Goal: Task Accomplishment & Management: Use online tool/utility

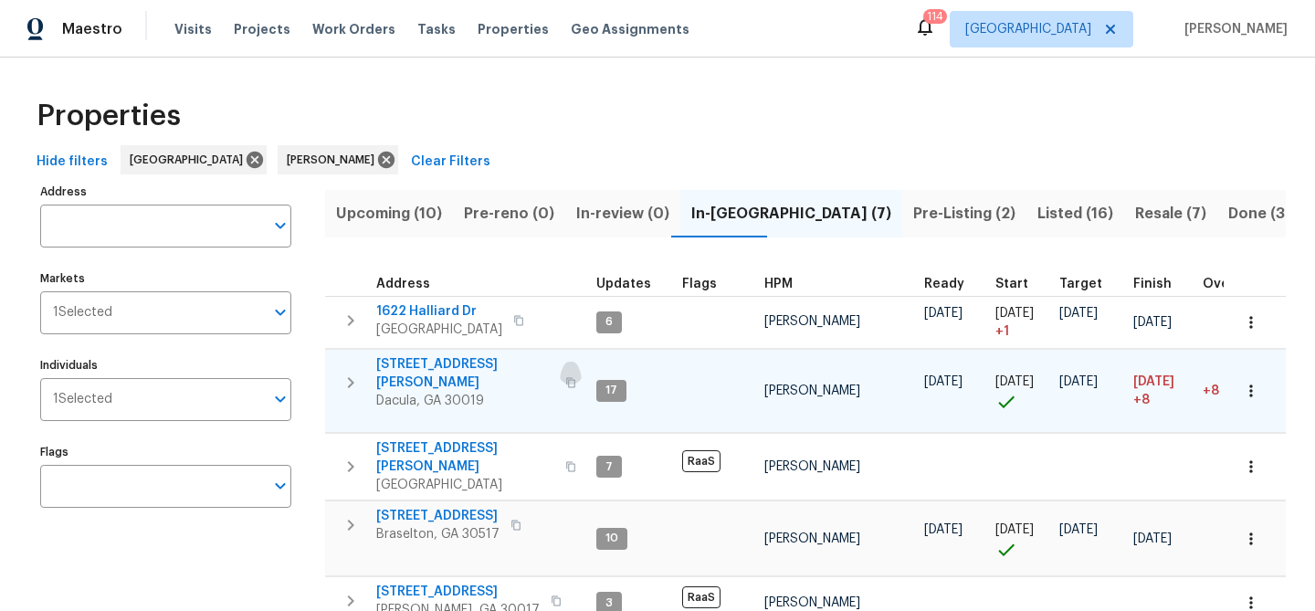
click at [565, 377] on icon "button" at bounding box center [570, 382] width 11 height 11
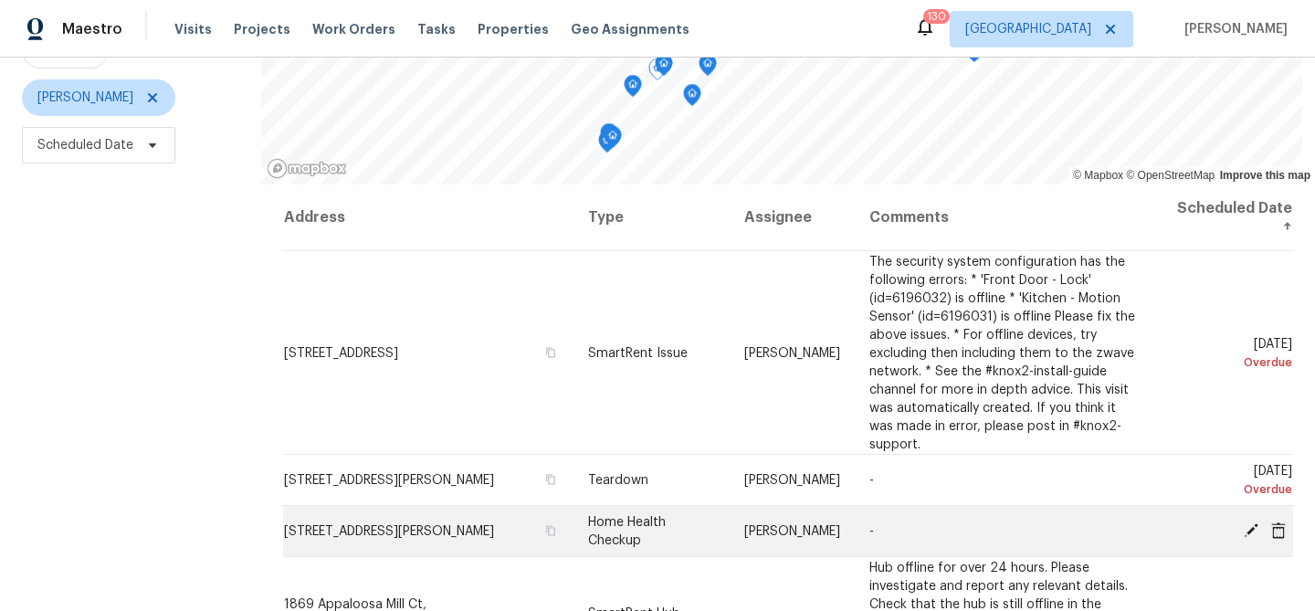
scroll to position [264, 0]
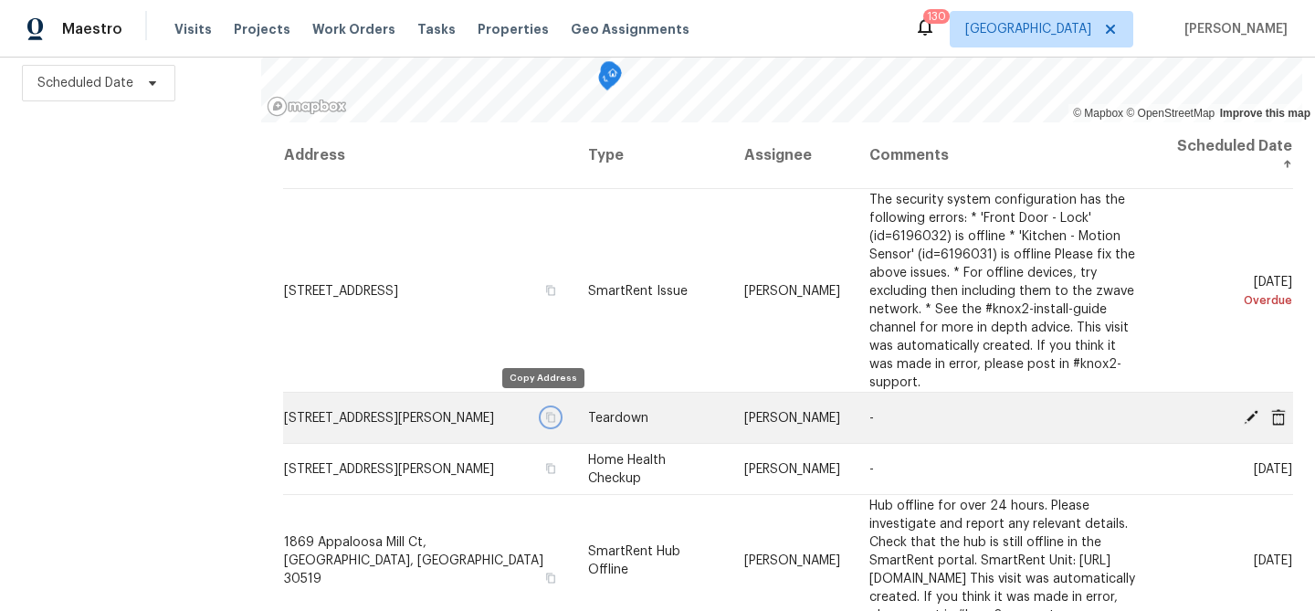
click at [547, 409] on button "button" at bounding box center [551, 417] width 16 height 16
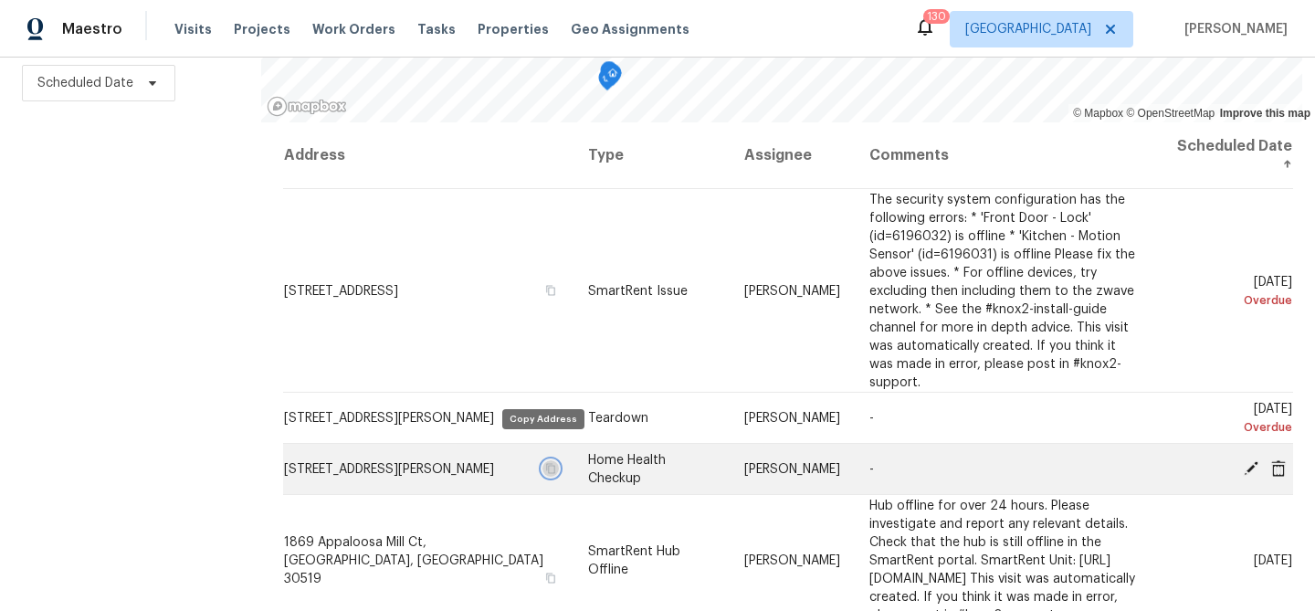
click at [545, 463] on icon "button" at bounding box center [550, 468] width 11 height 11
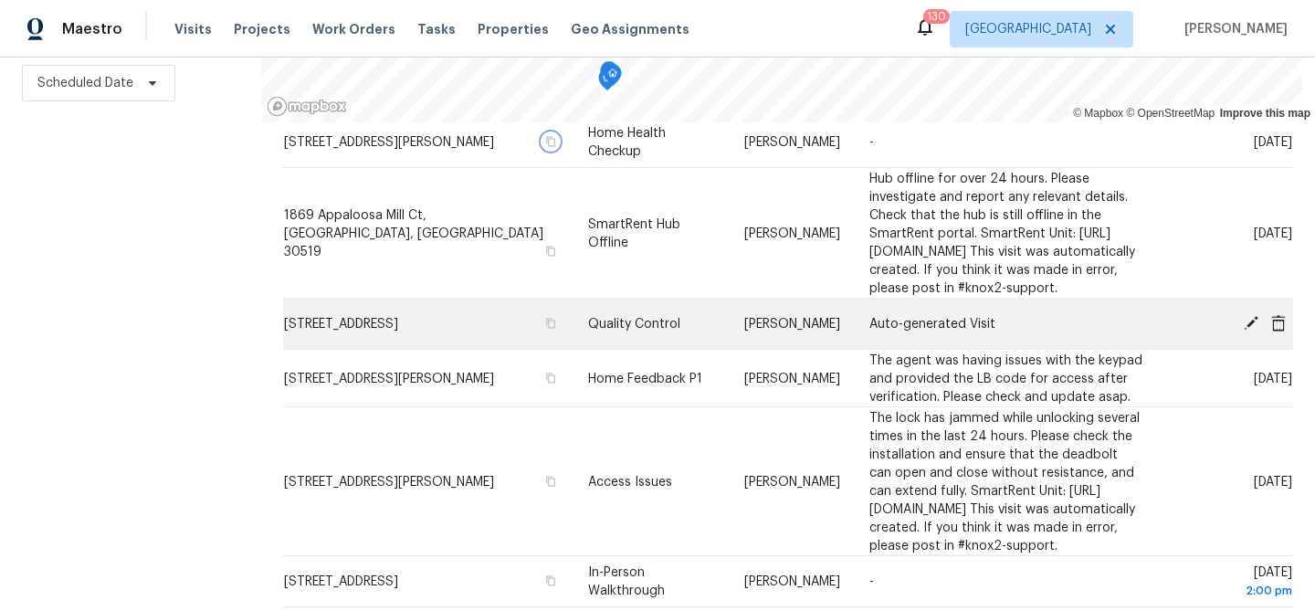
scroll to position [328, 0]
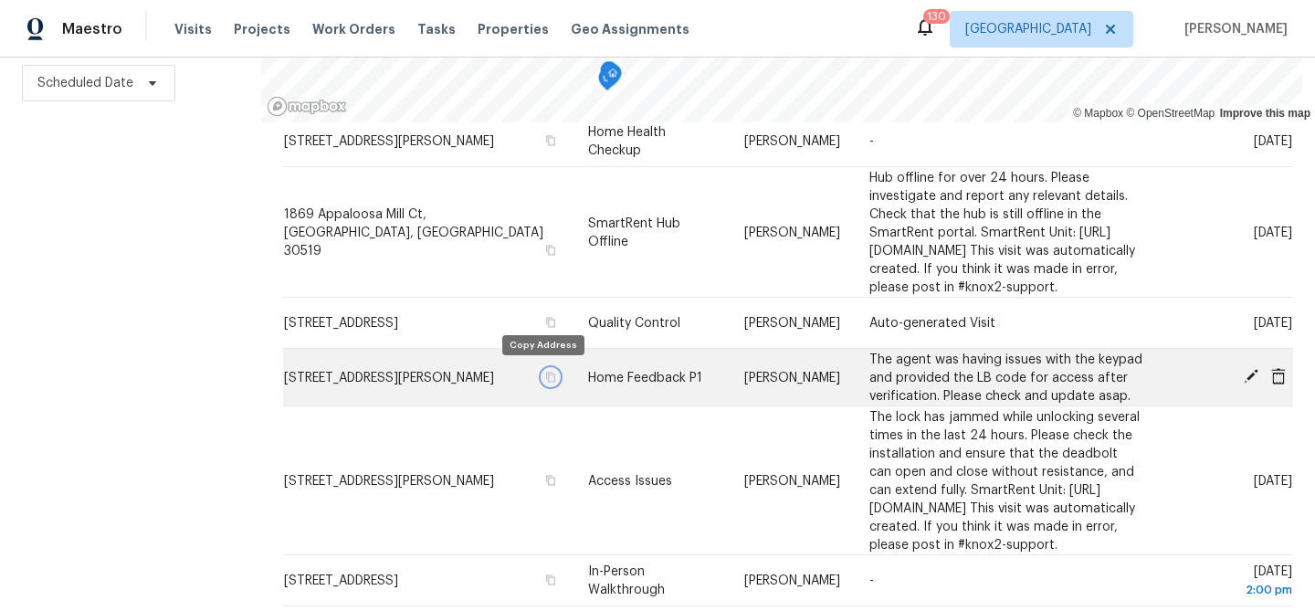
click at [545, 376] on icon "button" at bounding box center [550, 376] width 11 height 11
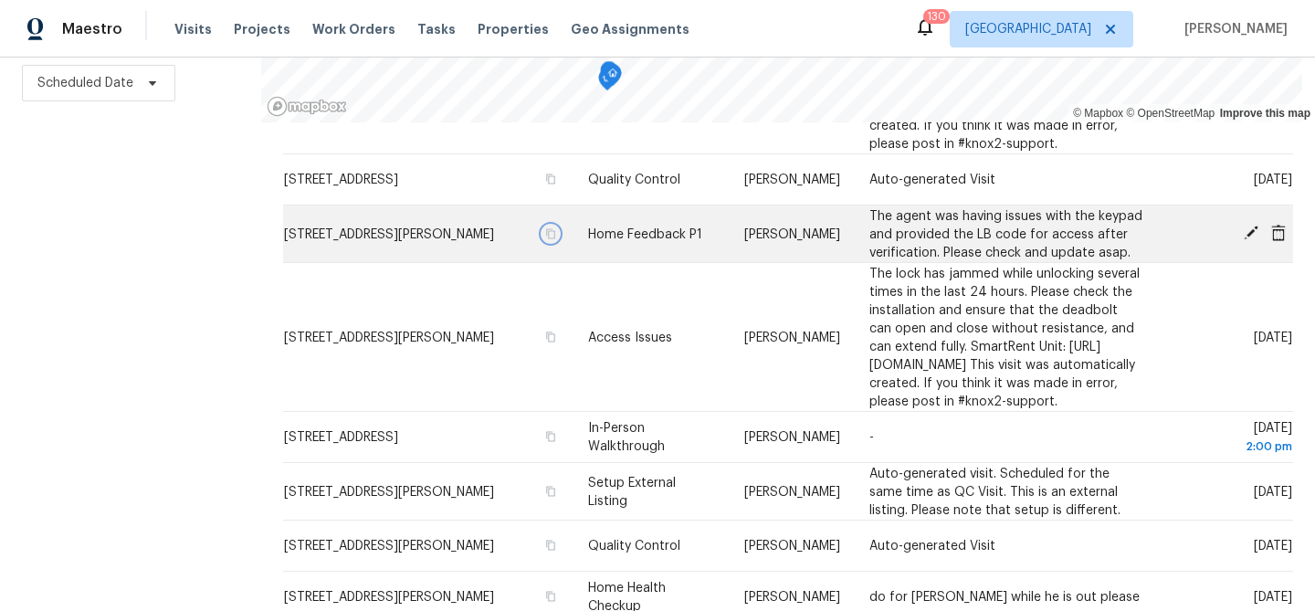
scroll to position [478, 0]
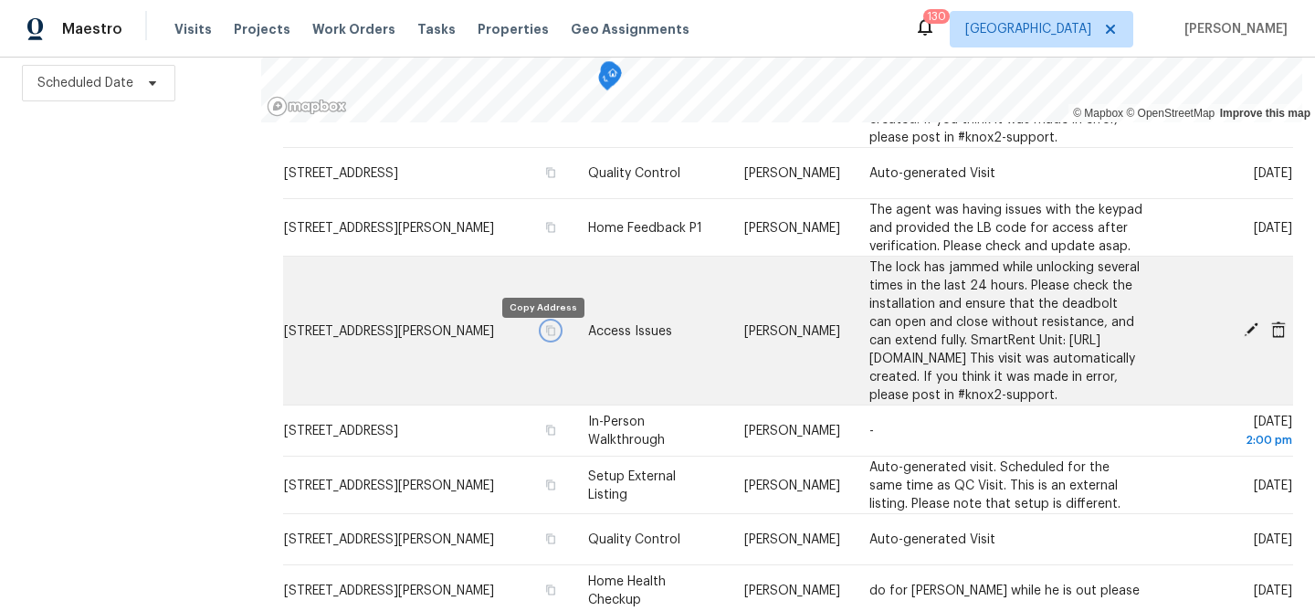
click at [545, 335] on icon "button" at bounding box center [550, 329] width 11 height 11
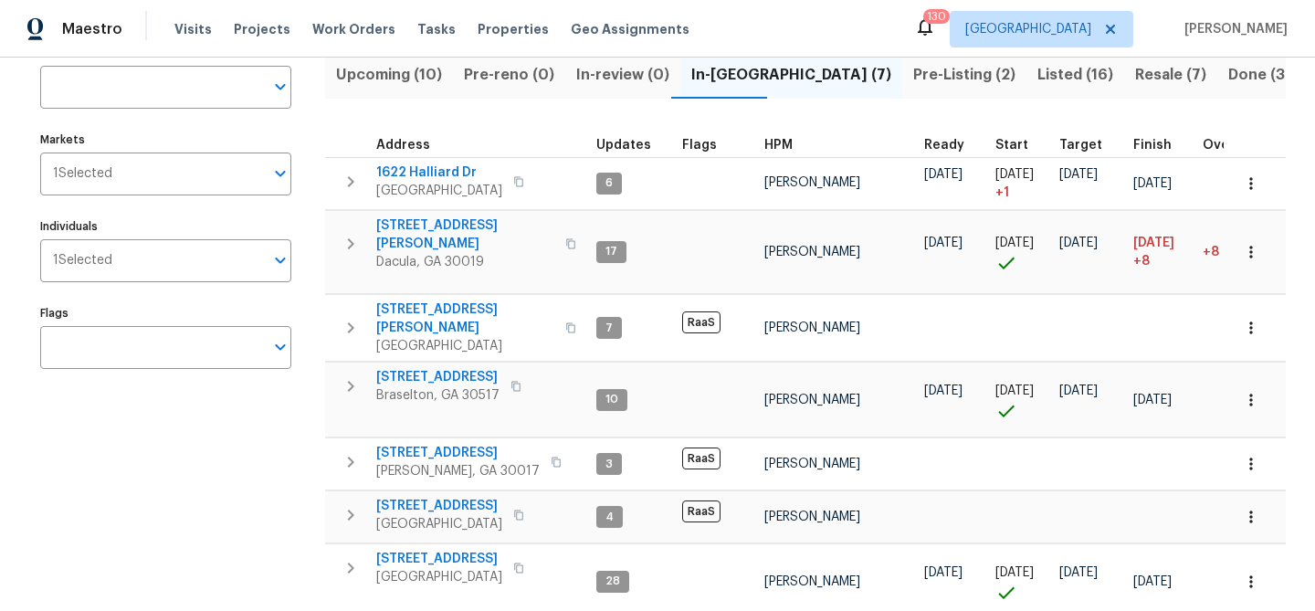
scroll to position [141, 0]
